Goal: Task Accomplishment & Management: Use online tool/utility

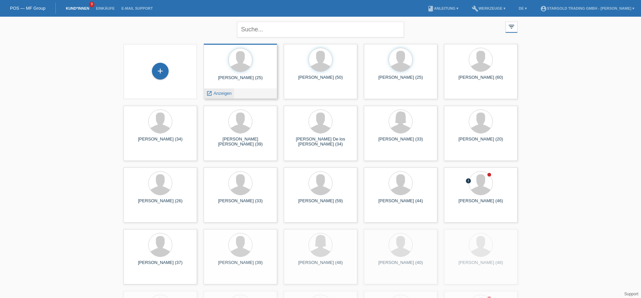
click at [225, 93] on span "Anzeigen" at bounding box center [223, 93] width 18 height 5
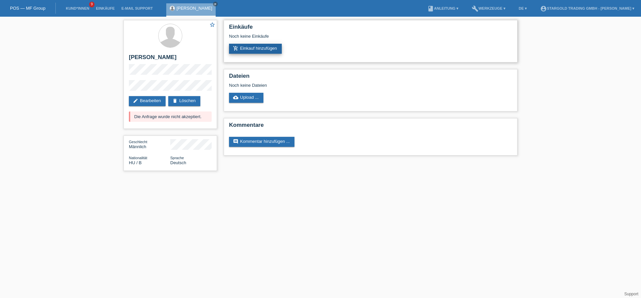
click at [261, 48] on link "add_shopping_cart Einkauf hinzufügen" at bounding box center [255, 49] width 53 height 10
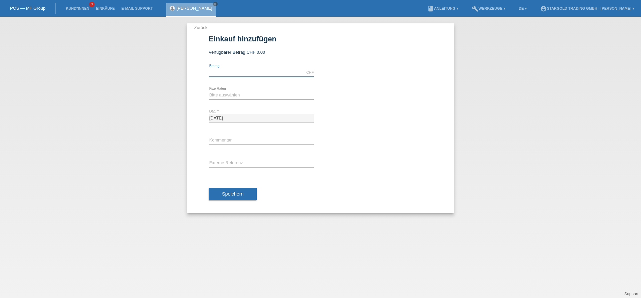
click at [264, 76] on input "text" at bounding box center [261, 72] width 105 height 8
type input "10000.00"
click at [209, 91] on select "Bitte auswählen 6 Raten 12 Raten 18 Raten 24 Raten 36 Raten 48 Raten" at bounding box center [261, 95] width 105 height 8
click at [267, 97] on select "Bitte auswählen 6 Raten 12 Raten 18 Raten 24 Raten 36 Raten 48 Raten" at bounding box center [261, 95] width 105 height 8
click at [209, 91] on select "Bitte auswählen 6 Raten 12 Raten 18 Raten 24 Raten 36 Raten 48 Raten" at bounding box center [261, 95] width 105 height 8
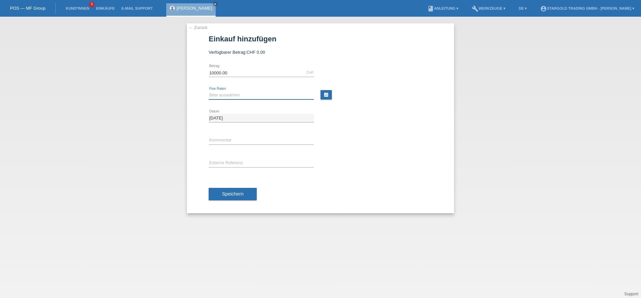
select select "497"
click option "48 Raten" at bounding box center [0, 0] width 0 height 0
click at [222, 196] on button "Speichern" at bounding box center [233, 194] width 48 height 13
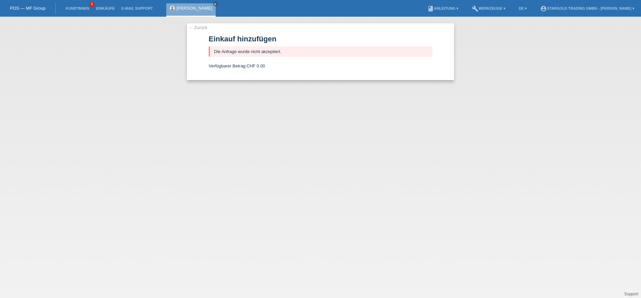
click at [201, 28] on link "← Zurück" at bounding box center [198, 27] width 19 height 5
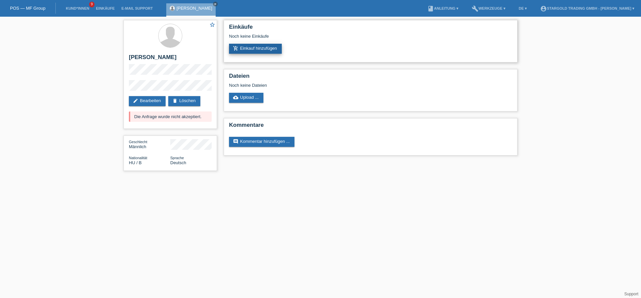
click at [244, 46] on link "add_shopping_cart Einkauf hinzufügen" at bounding box center [255, 49] width 53 height 10
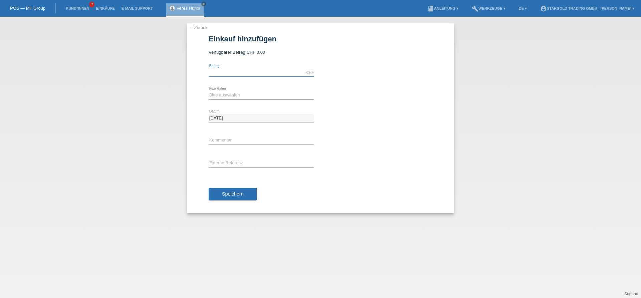
click at [266, 75] on input "text" at bounding box center [261, 72] width 105 height 8
type input "2000.00"
click at [265, 89] on div "Bitte auswählen 6 Raten 12 Raten 18 Raten 24 Raten 36 Raten 48 Raten error Fixe…" at bounding box center [261, 95] width 105 height 23
click at [209, 91] on select "Bitte auswählen 6 Raten 12 Raten 18 Raten 24 Raten 36 Raten 48 Raten" at bounding box center [261, 95] width 105 height 8
select select "497"
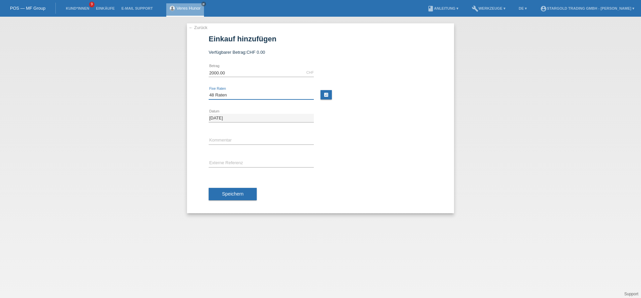
click option "48 Raten" at bounding box center [0, 0] width 0 height 0
click at [242, 189] on button "Speichern" at bounding box center [233, 194] width 48 height 13
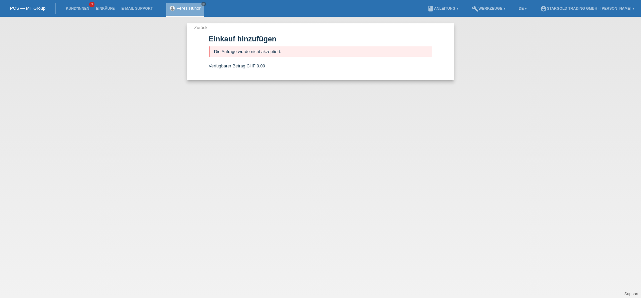
click at [191, 24] on div "← Zurück Einkauf hinzufügen Die Anfrage wurde nicht akzeptiert. Verfügbarer Bet…" at bounding box center [320, 51] width 267 height 57
click at [189, 27] on link "← Zurück" at bounding box center [198, 27] width 19 height 5
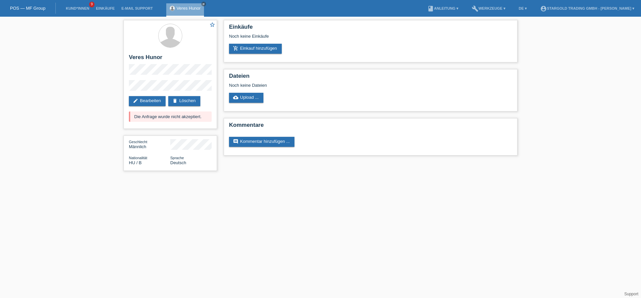
click at [99, 125] on div "star_border Veres Hunor edit Bearbeiten delete Löschen Die Anfrage wurde nicht …" at bounding box center [320, 97] width 641 height 161
